Goal: Task Accomplishment & Management: Complete application form

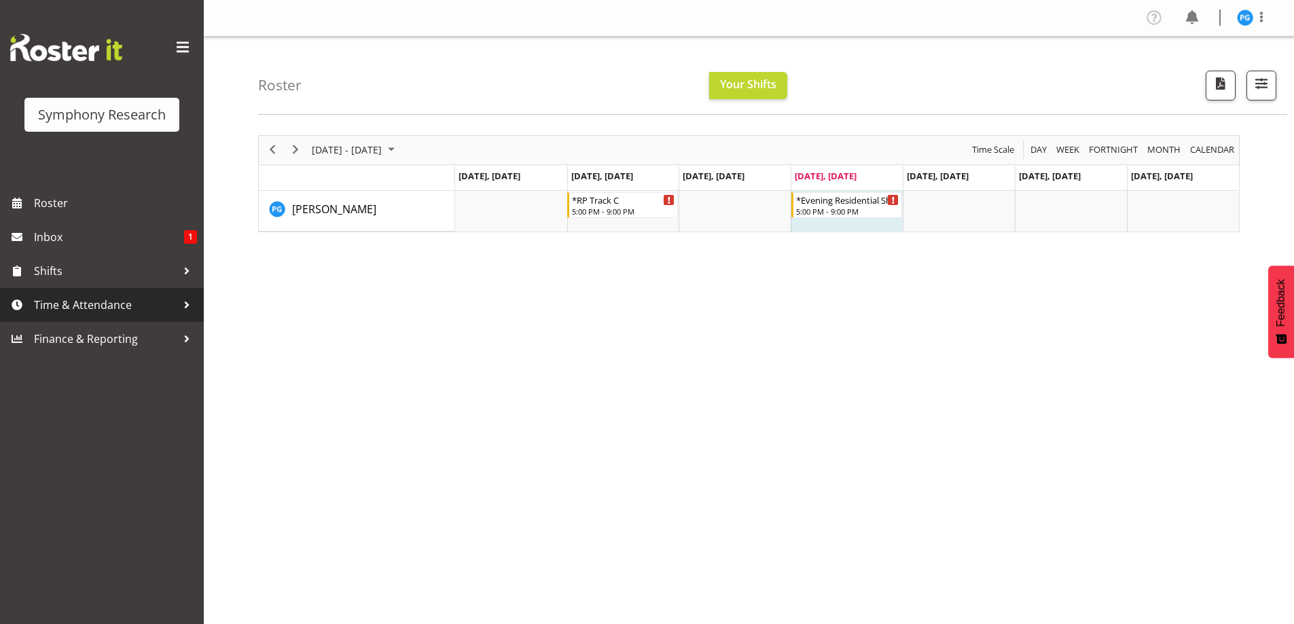
click at [188, 308] on div at bounding box center [187, 305] width 20 height 20
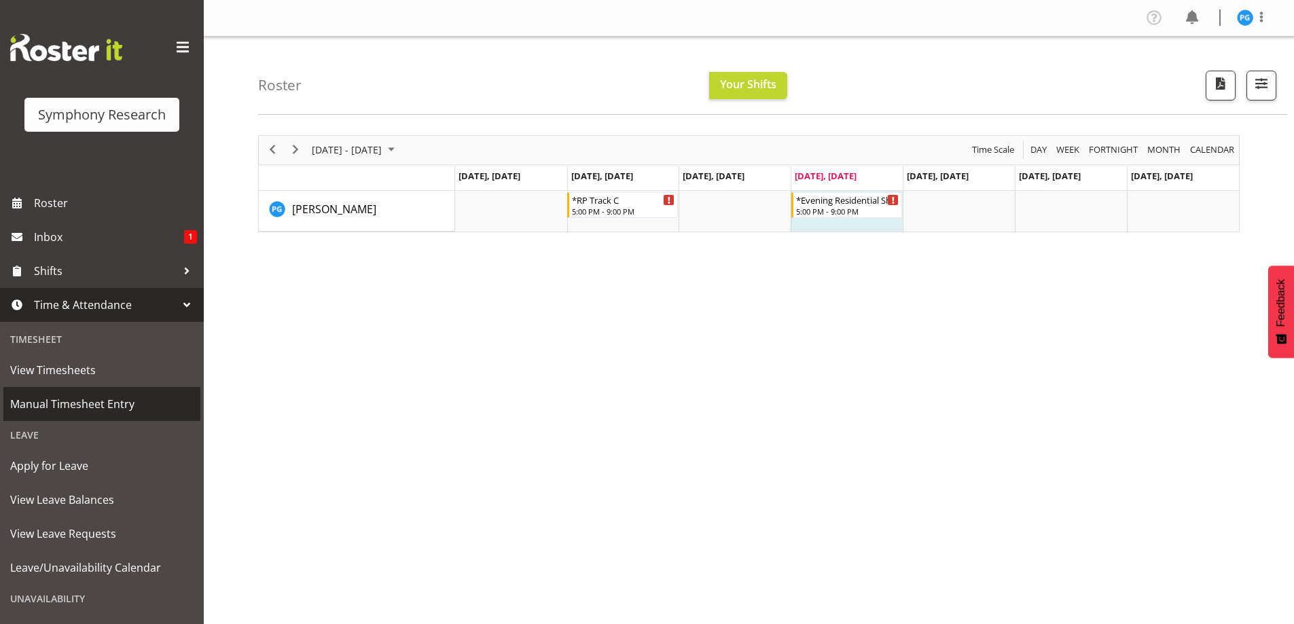
click at [109, 406] on span "Manual Timesheet Entry" at bounding box center [101, 404] width 183 height 20
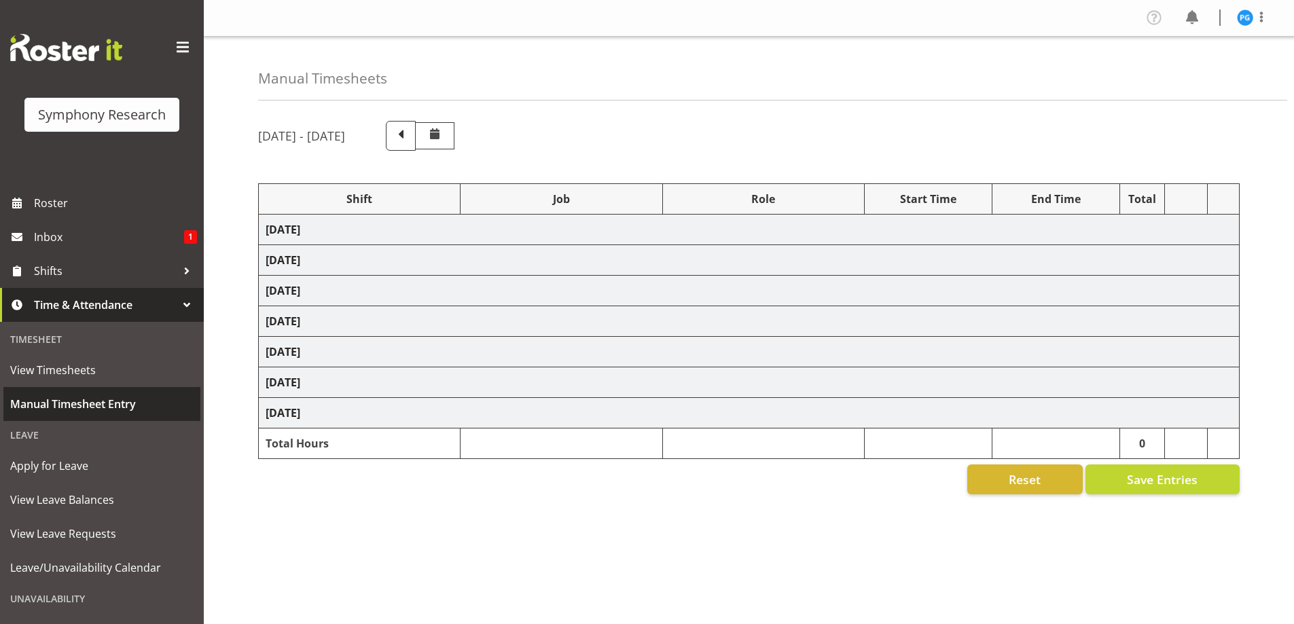
select select "48116"
select select "10536"
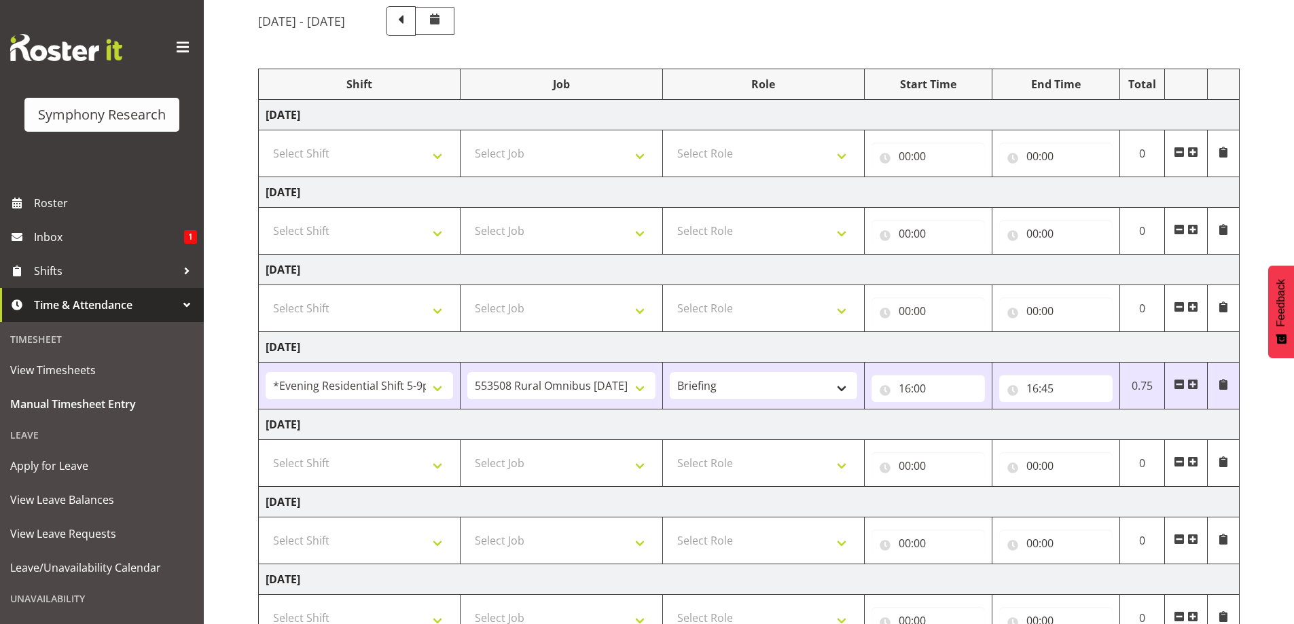
scroll to position [136, 0]
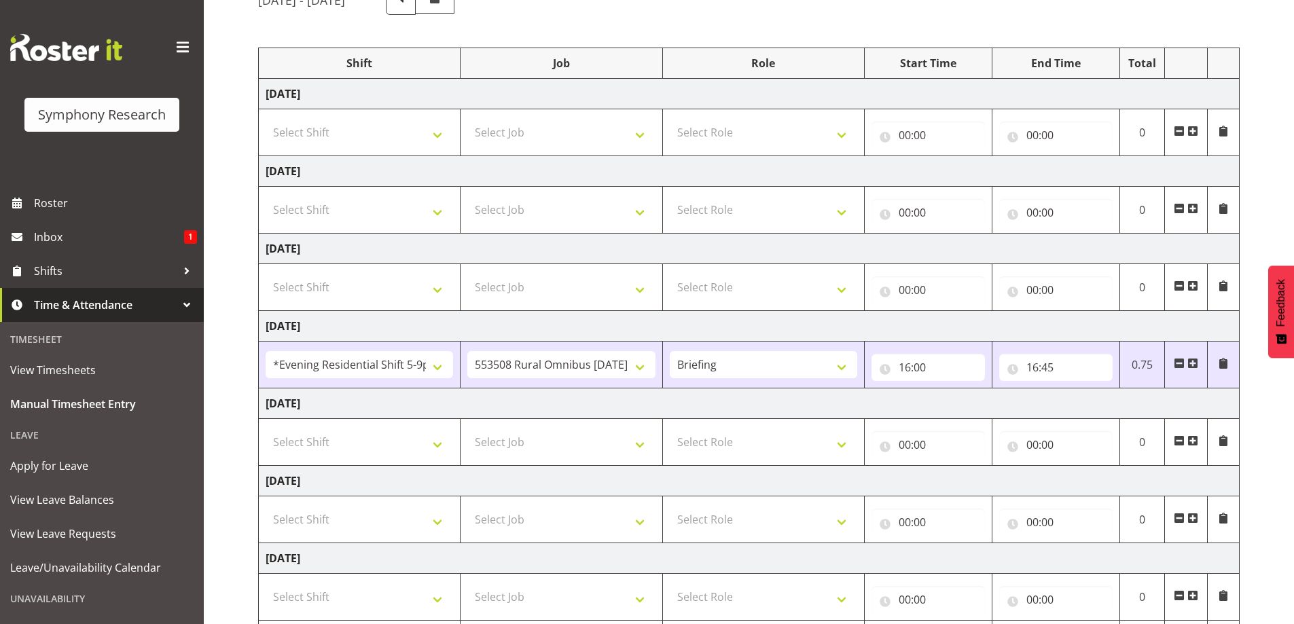
click at [1195, 362] on span at bounding box center [1193, 363] width 11 height 11
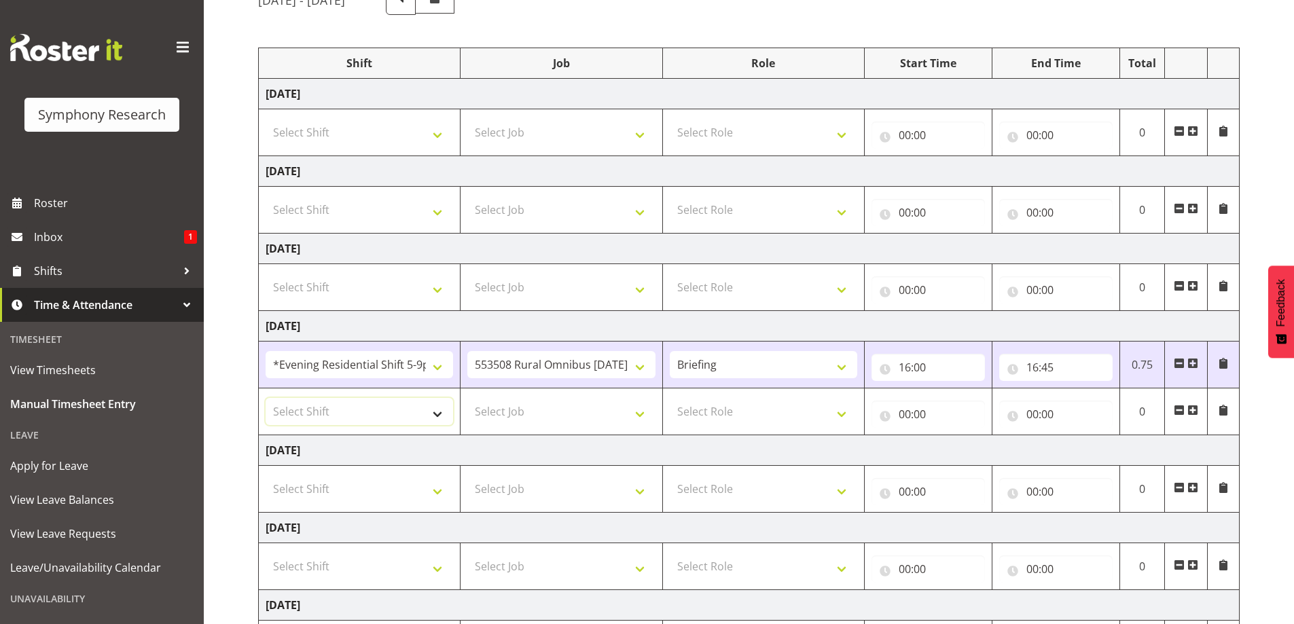
click at [438, 412] on select "Select Shift !!Weekend Residential (Roster IT Shift Label) *Business 9/10am ~ 4…" at bounding box center [360, 411] width 188 height 27
select select "48116"
click at [266, 398] on select "Select Shift !!Weekend Residential (Roster IT Shift Label) *Business 9/10am ~ 4…" at bounding box center [360, 411] width 188 height 27
click at [641, 417] on select "Select Job 550060 IF Admin 553492 World Poll Aus Wave 2 Main 2025 553493 World …" at bounding box center [561, 411] width 188 height 27
select select "10536"
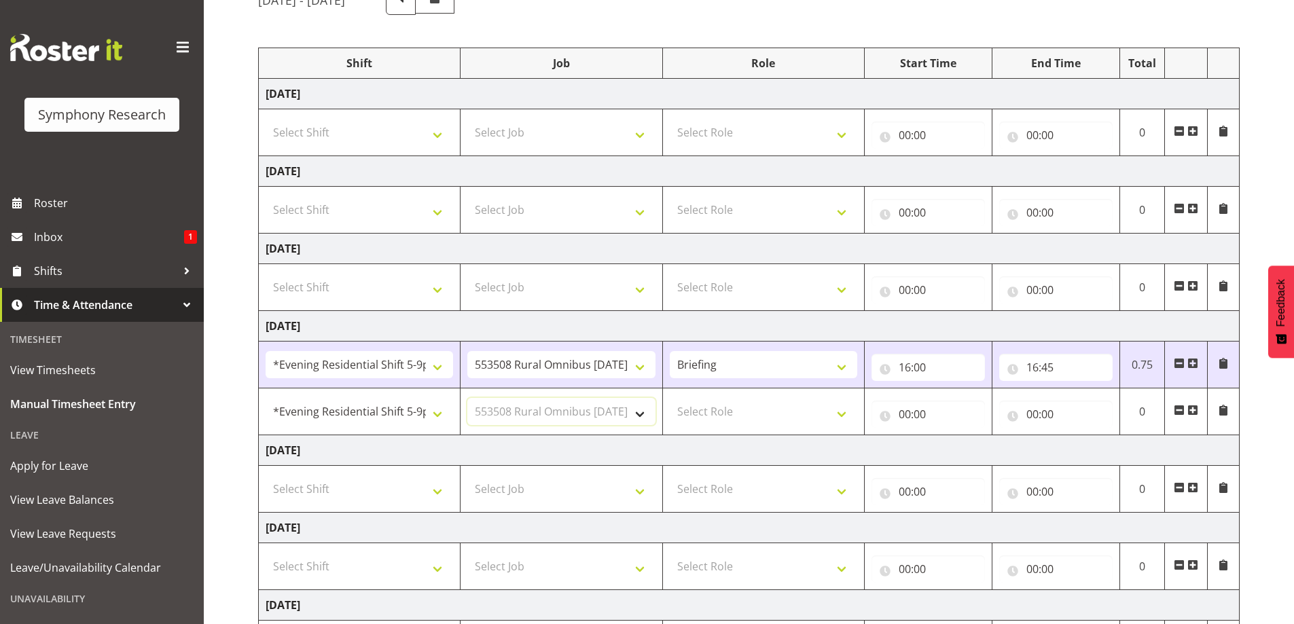
click at [467, 398] on select "Select Job 550060 IF Admin 553492 World Poll Aus Wave 2 Main 2025 553493 World …" at bounding box center [561, 411] width 188 height 27
click at [843, 413] on select "Select Role Briefing Interviewing" at bounding box center [764, 411] width 188 height 27
select select "47"
click at [670, 398] on select "Select Role Briefing Interviewing" at bounding box center [764, 411] width 188 height 27
click at [931, 419] on input "00:00" at bounding box center [928, 414] width 113 height 27
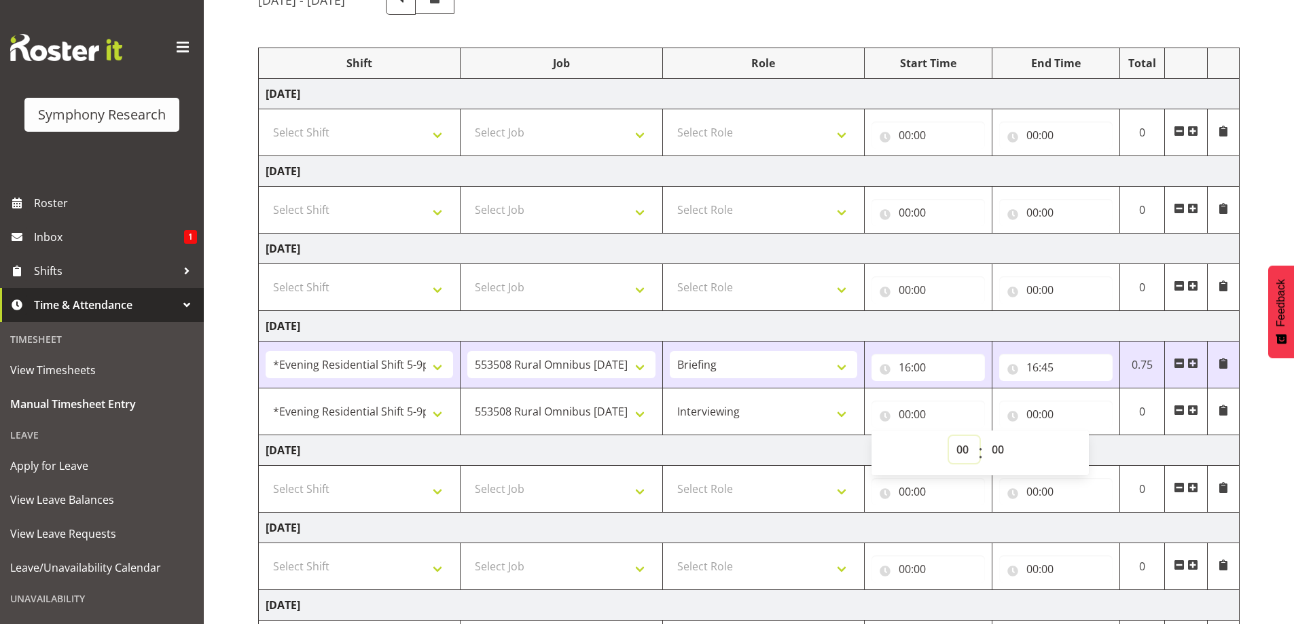
click at [966, 452] on select "00 01 02 03 04 05 06 07 08 09 10 11 12 13 14 15 16 17 18 19 20 21 22 23" at bounding box center [964, 449] width 31 height 27
select select "17"
click at [949, 436] on select "00 01 02 03 04 05 06 07 08 09 10 11 12 13 14 15 16 17 18 19 20 21 22 23" at bounding box center [964, 449] width 31 height 27
type input "17:00"
click at [1036, 412] on input "00:00" at bounding box center [1056, 414] width 113 height 27
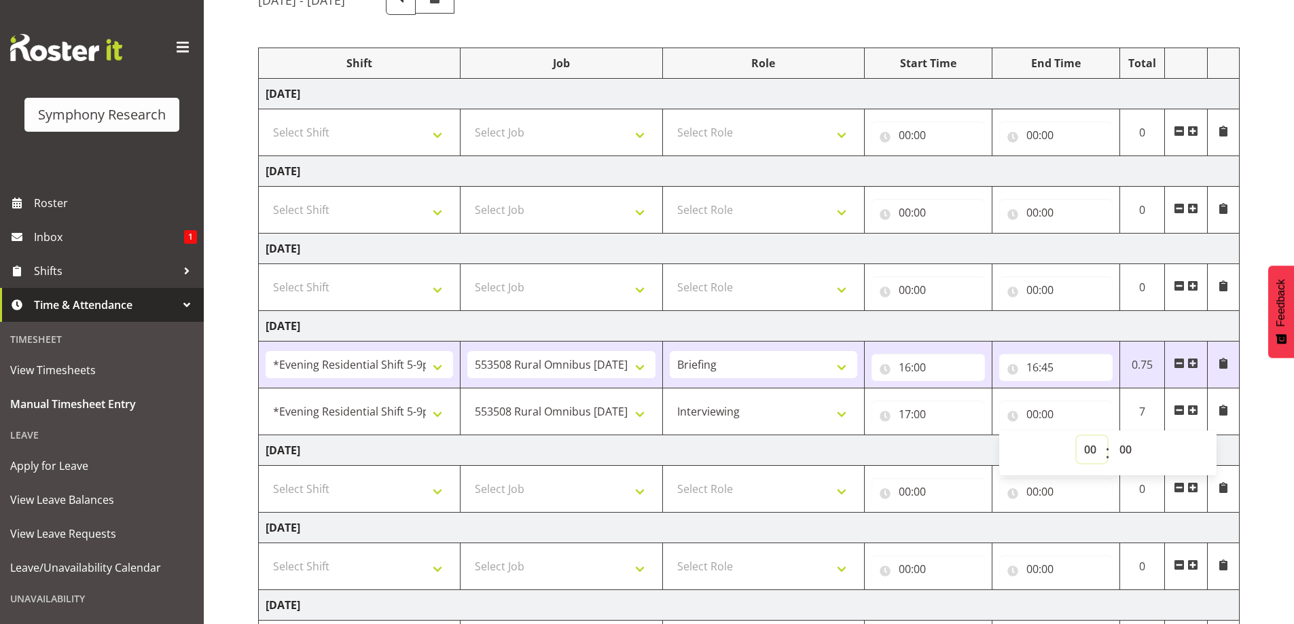
click at [1091, 452] on select "00 01 02 03 04 05 06 07 08 09 10 11 12 13 14 15 16 17 18 19 20 21 22 23" at bounding box center [1092, 449] width 31 height 27
select select "21"
click at [1077, 436] on select "00 01 02 03 04 05 06 07 08 09 10 11 12 13 14 15 16 17 18 19 20 21 22 23" at bounding box center [1092, 449] width 31 height 27
type input "21:00"
click at [963, 321] on td "[DATE]" at bounding box center [749, 326] width 981 height 31
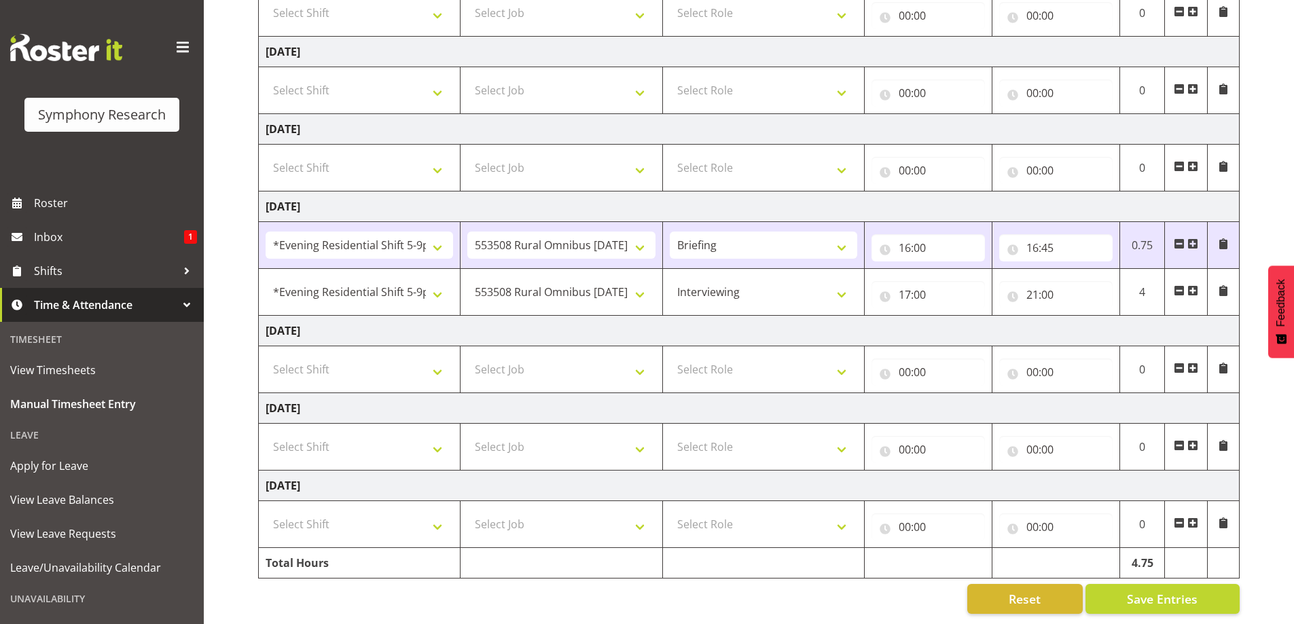
scroll to position [266, 0]
click at [1119, 588] on button "Save Entries" at bounding box center [1163, 599] width 154 height 30
